Goal: Information Seeking & Learning: Learn about a topic

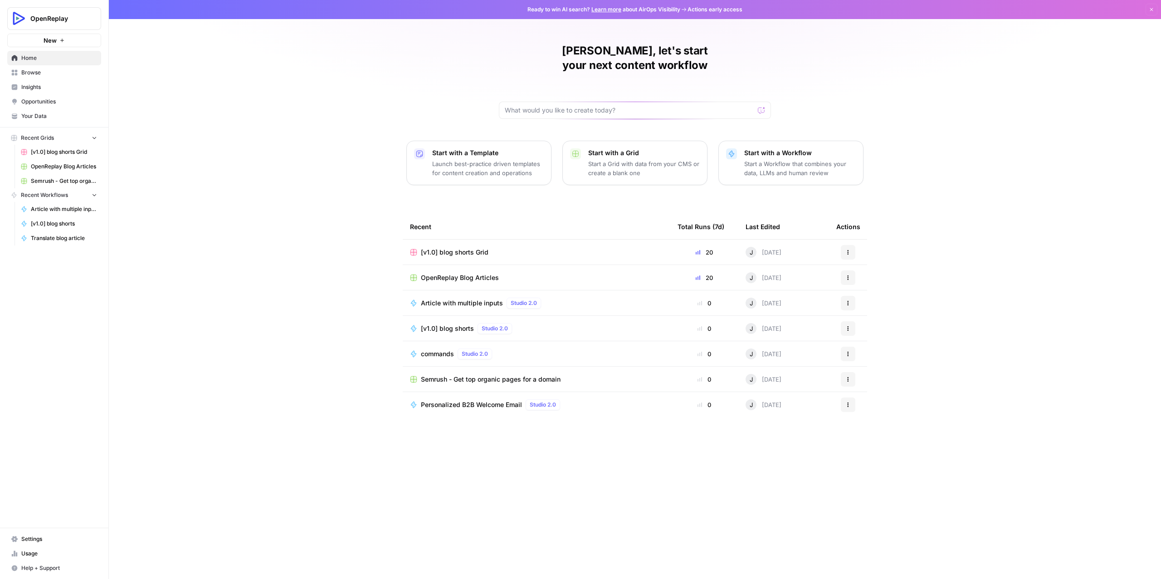
click at [34, 68] on span "Browse" at bounding box center [59, 72] width 76 height 8
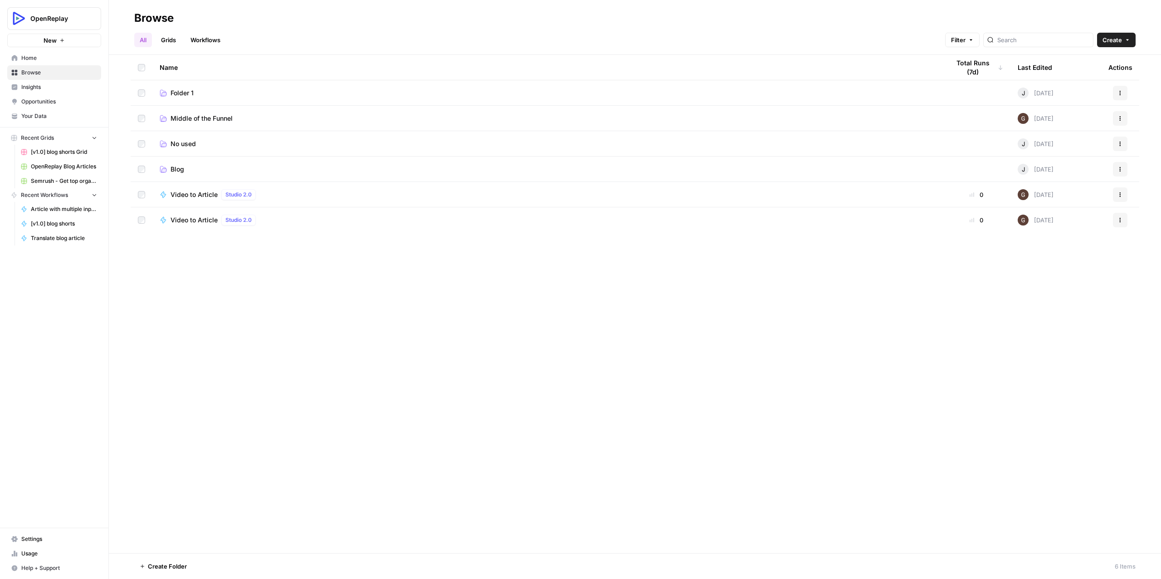
click at [171, 39] on link "Grids" at bounding box center [169, 40] width 26 height 15
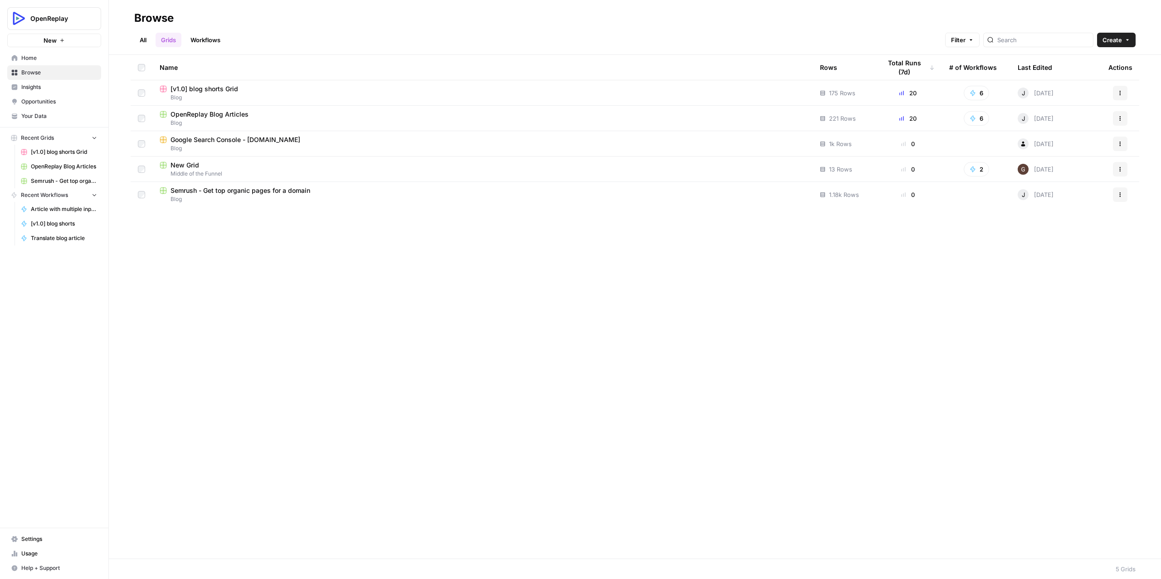
click at [205, 90] on span "[v1.0] blog shorts Grid" at bounding box center [205, 88] width 68 height 9
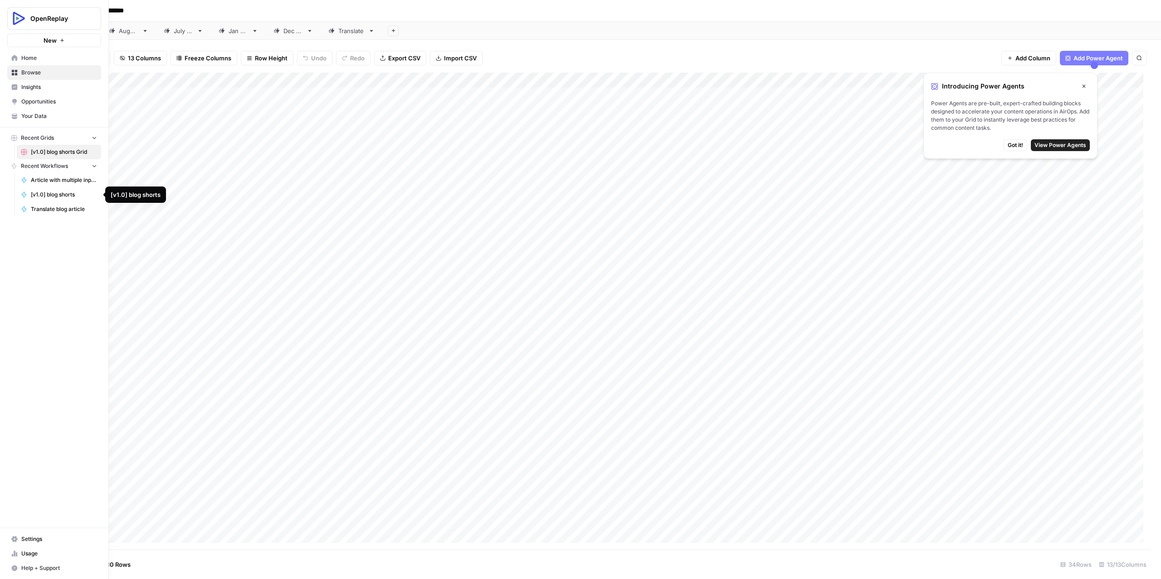
click at [45, 194] on span "[v1.0] blog shorts" at bounding box center [64, 194] width 66 height 8
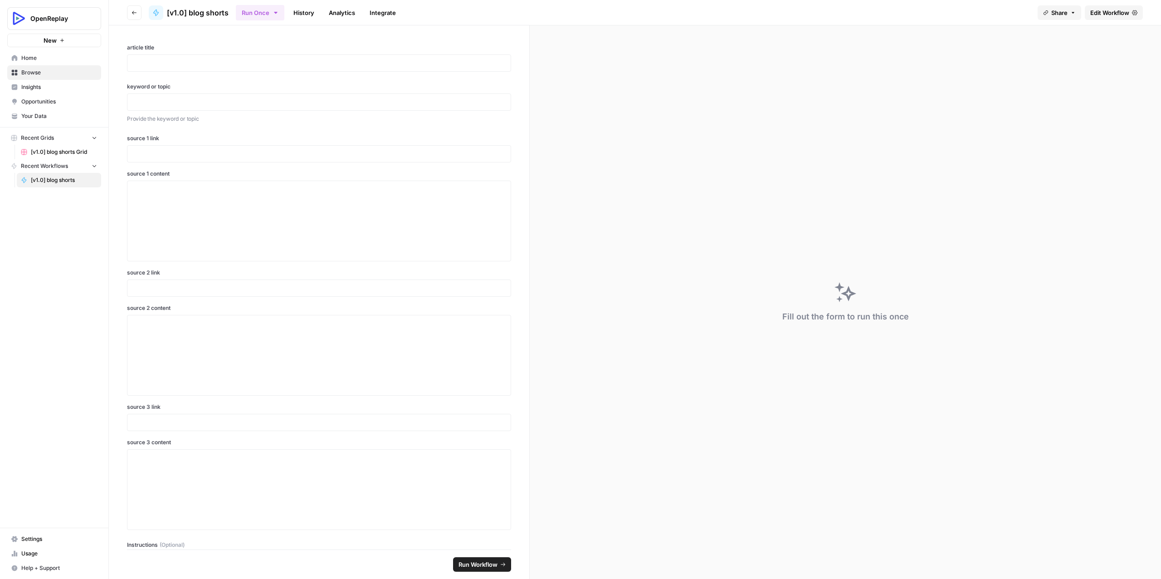
click at [34, 75] on span "Browse" at bounding box center [59, 72] width 76 height 8
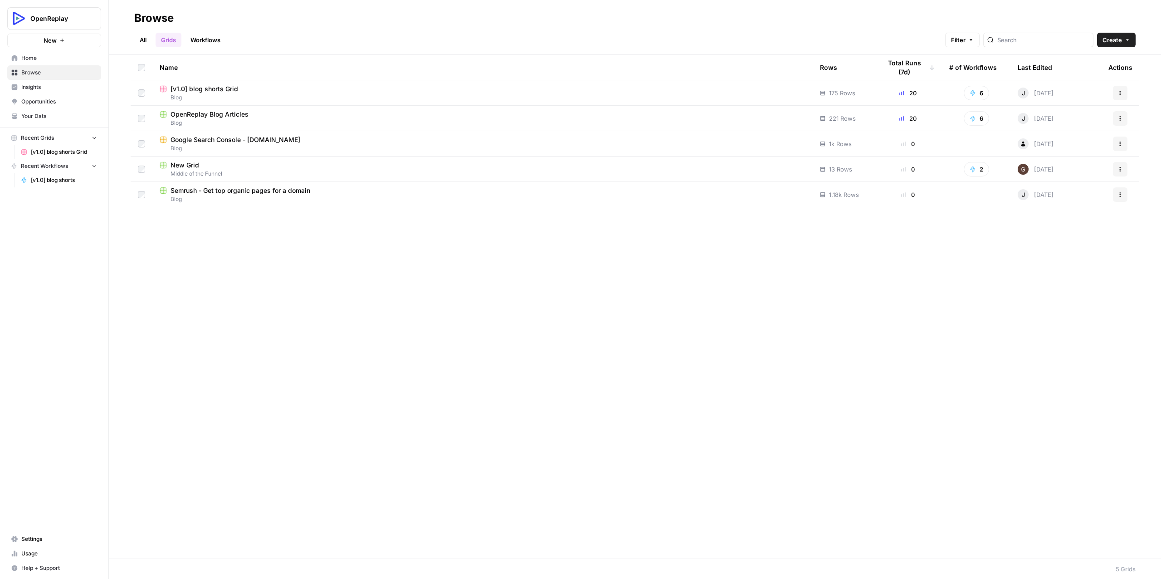
click at [189, 114] on span "OpenReplay Blog Articles" at bounding box center [210, 114] width 78 height 9
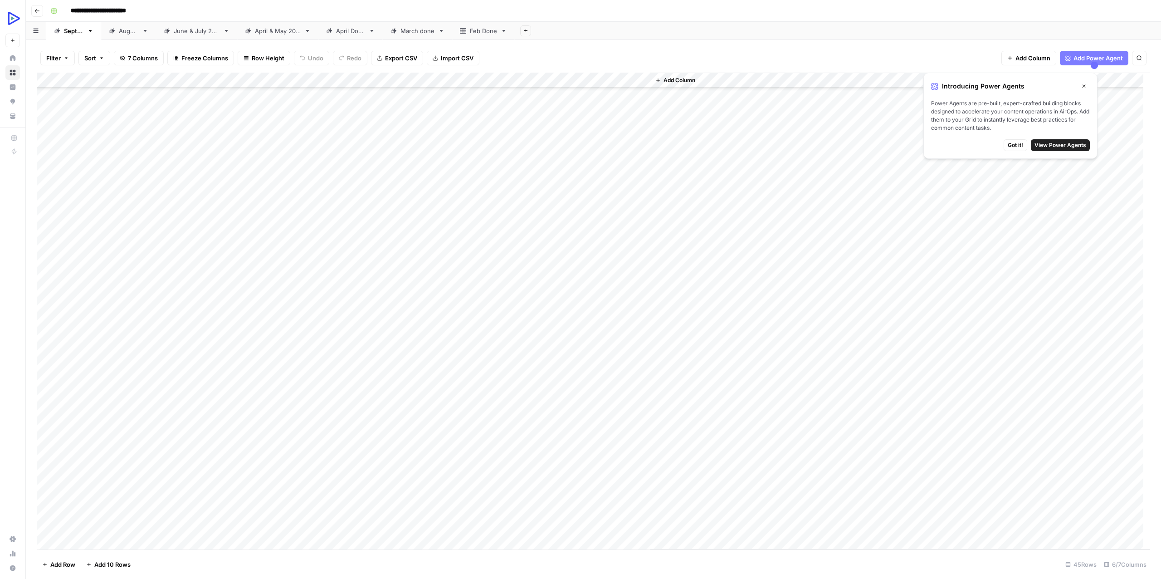
scroll to position [247, 0]
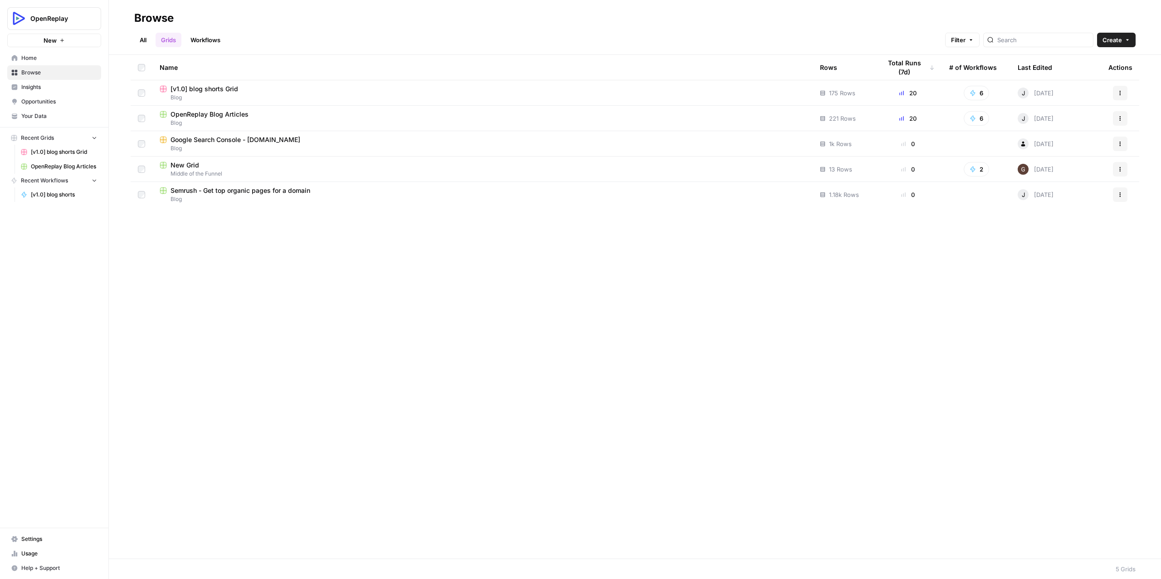
click at [205, 86] on span "[v1.0] blog shorts Grid" at bounding box center [205, 88] width 68 height 9
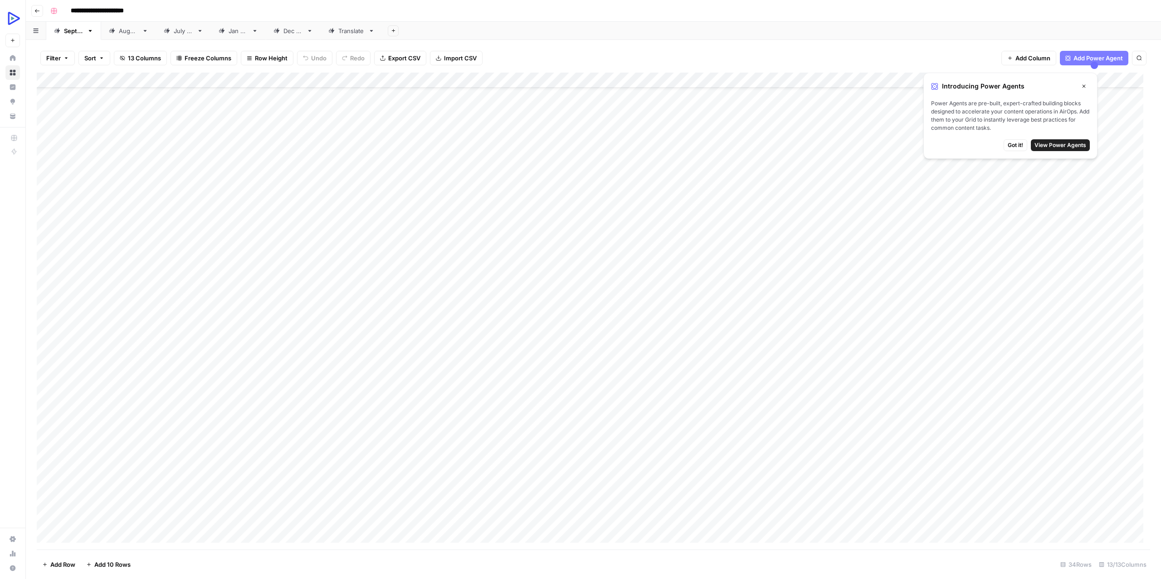
scroll to position [84, 0]
